Goal: Find contact information

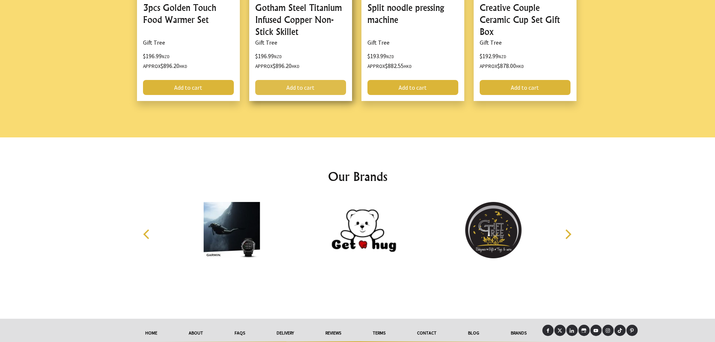
scroll to position [1035, 0]
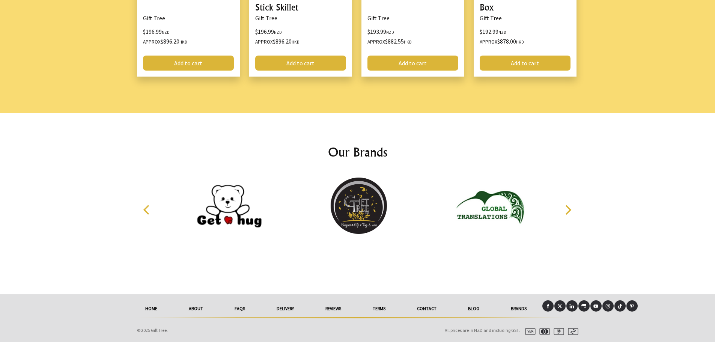
click at [428, 306] on link "Contact" at bounding box center [426, 308] width 51 height 17
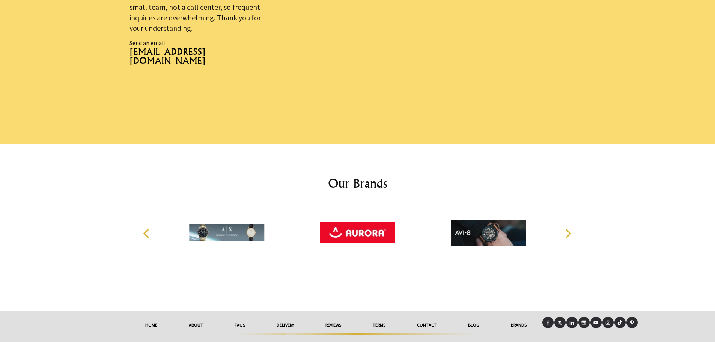
scroll to position [547, 0]
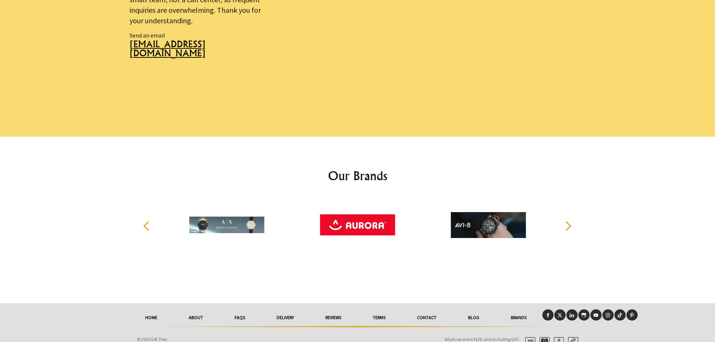
click at [549, 313] on icon at bounding box center [548, 315] width 2 height 5
click at [572, 313] on icon at bounding box center [572, 315] width 5 height 5
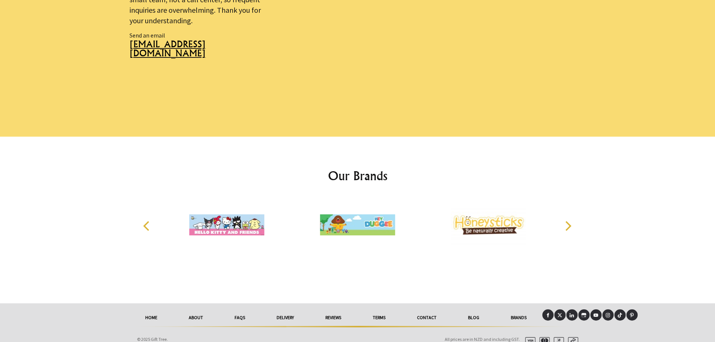
click at [32, 217] on div at bounding box center [357, 220] width 715 height 167
